Goal: Information Seeking & Learning: Learn about a topic

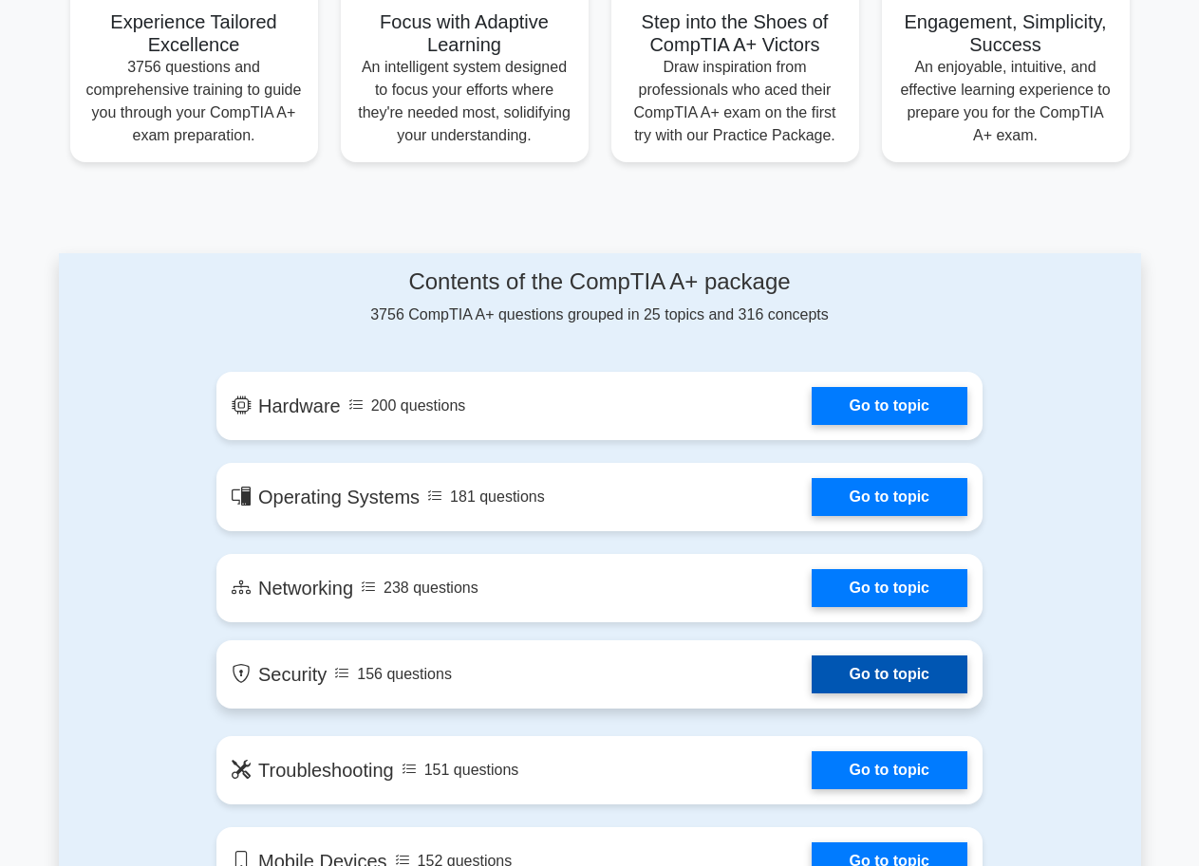
scroll to position [780, 0]
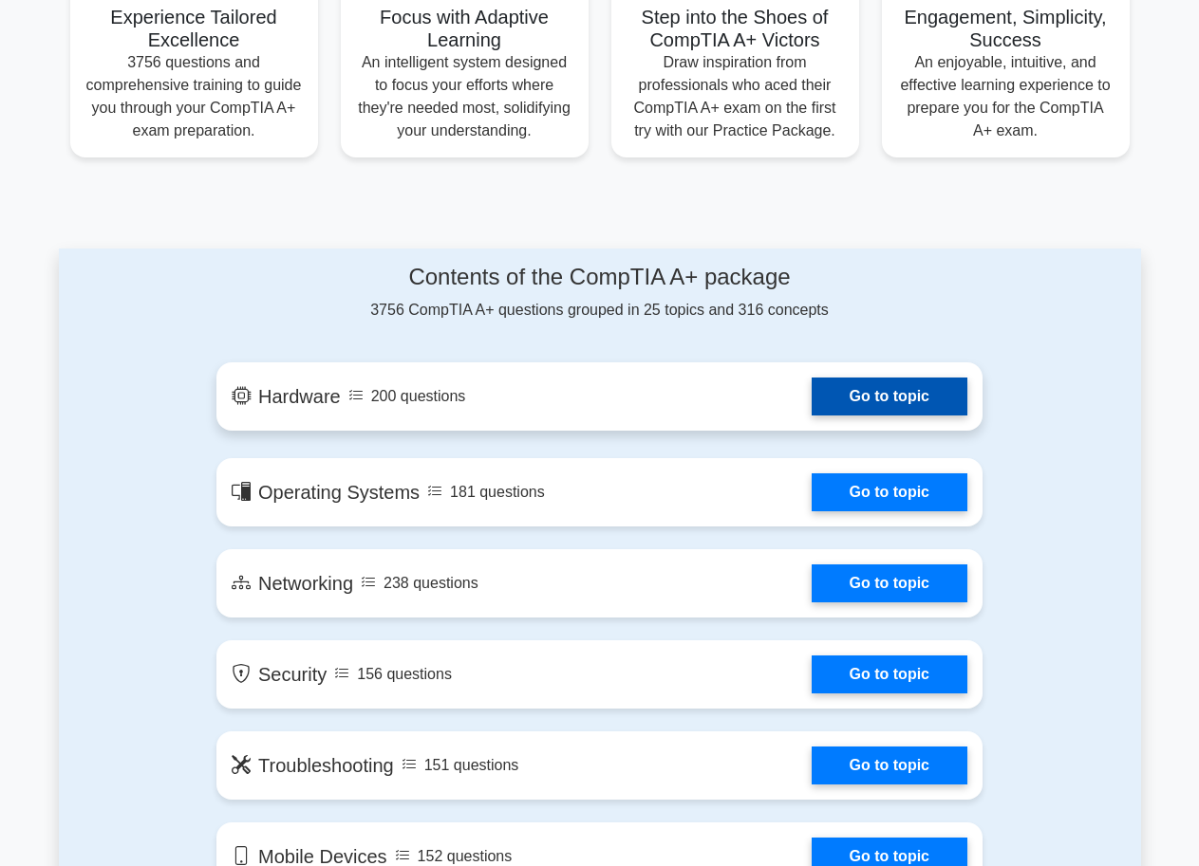
click at [811, 394] on link "Go to topic" at bounding box center [889, 397] width 156 height 38
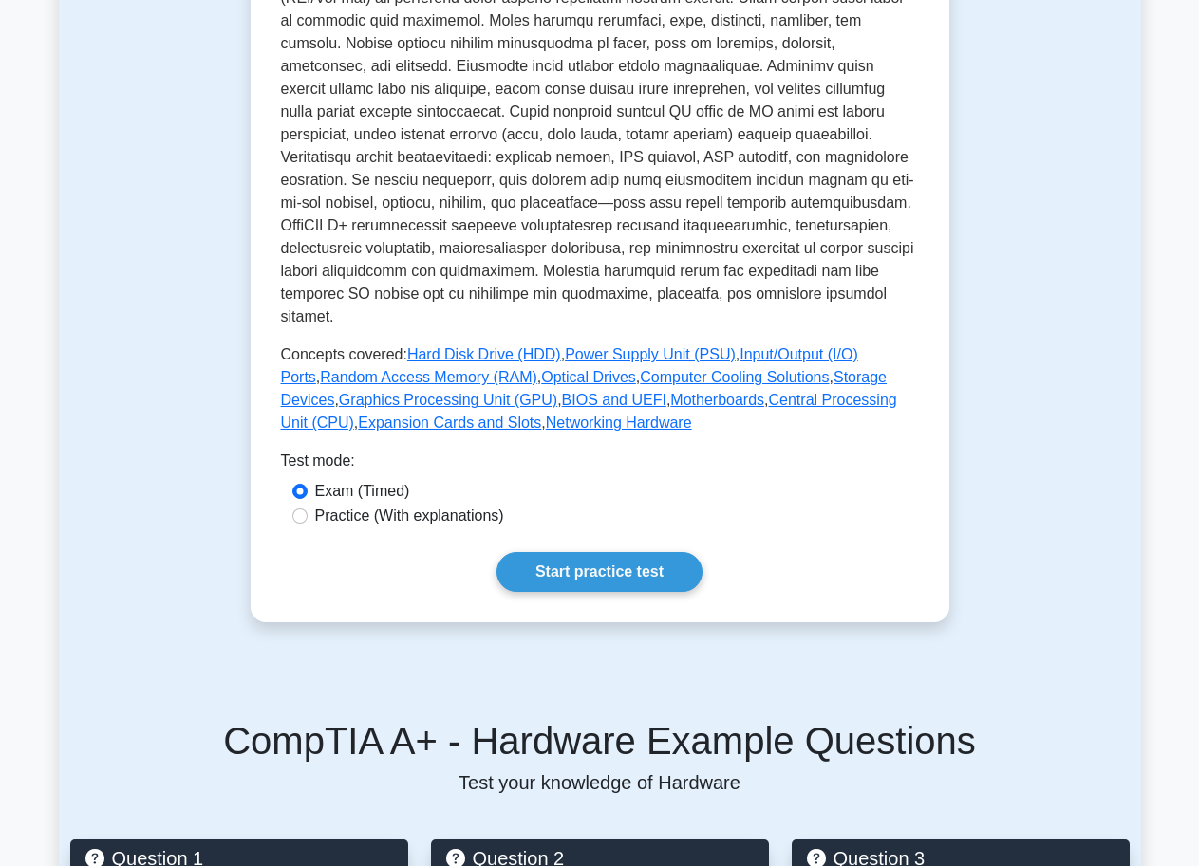
scroll to position [650, 0]
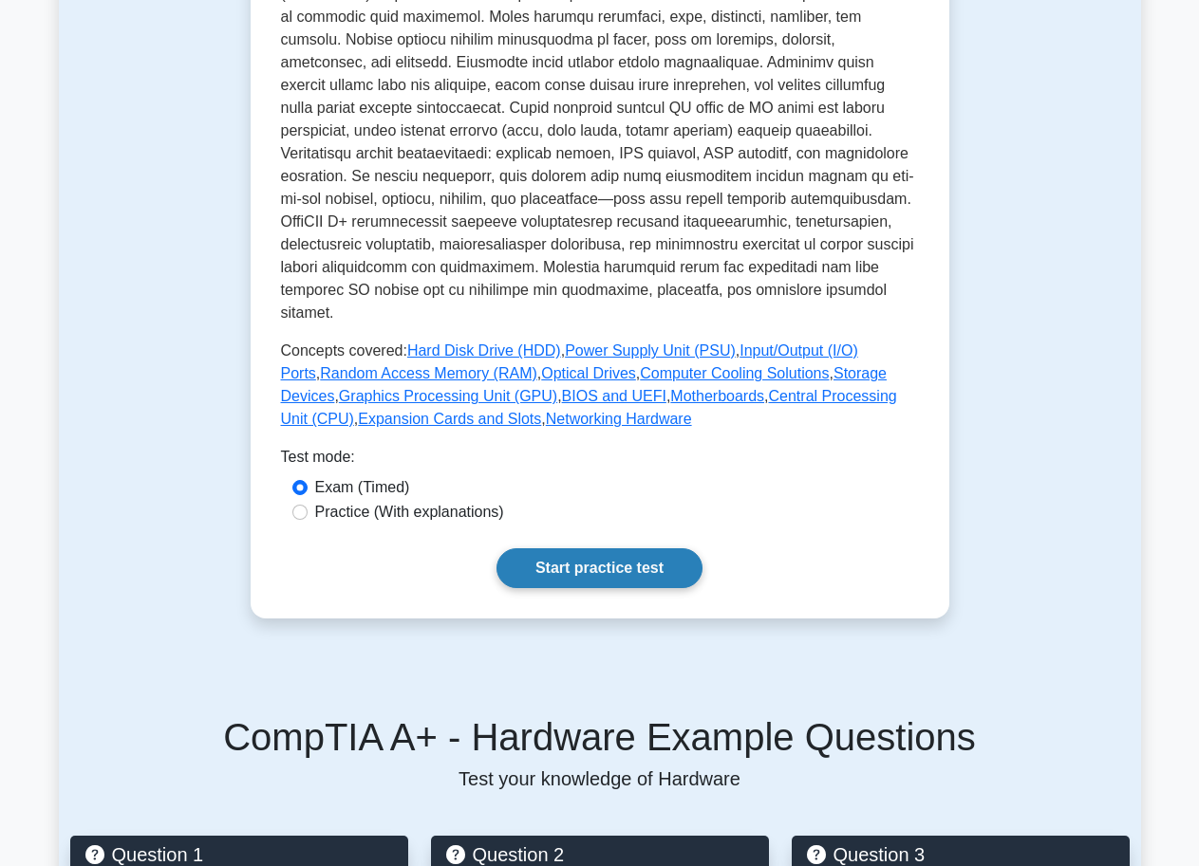
click at [637, 549] on link "Start practice test" at bounding box center [599, 569] width 206 height 40
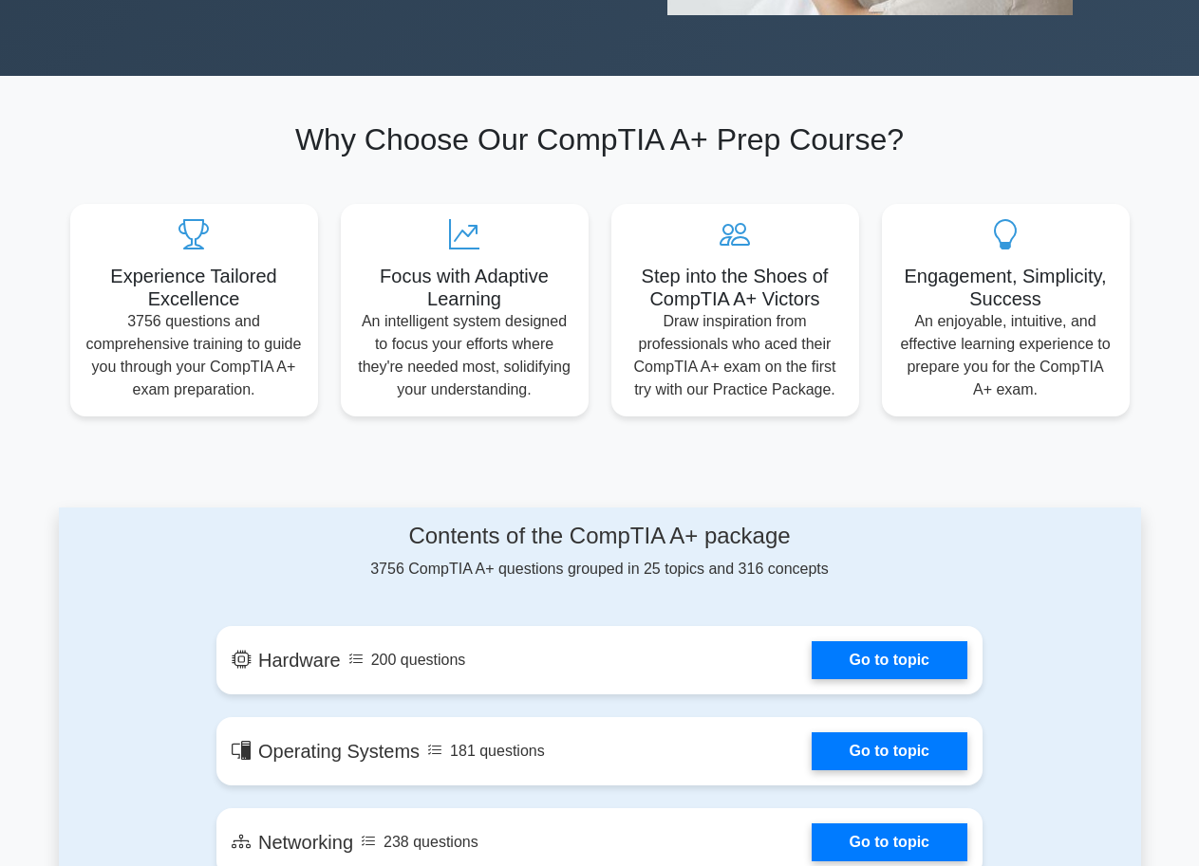
scroll to position [520, 0]
